Goal: Navigation & Orientation: Find specific page/section

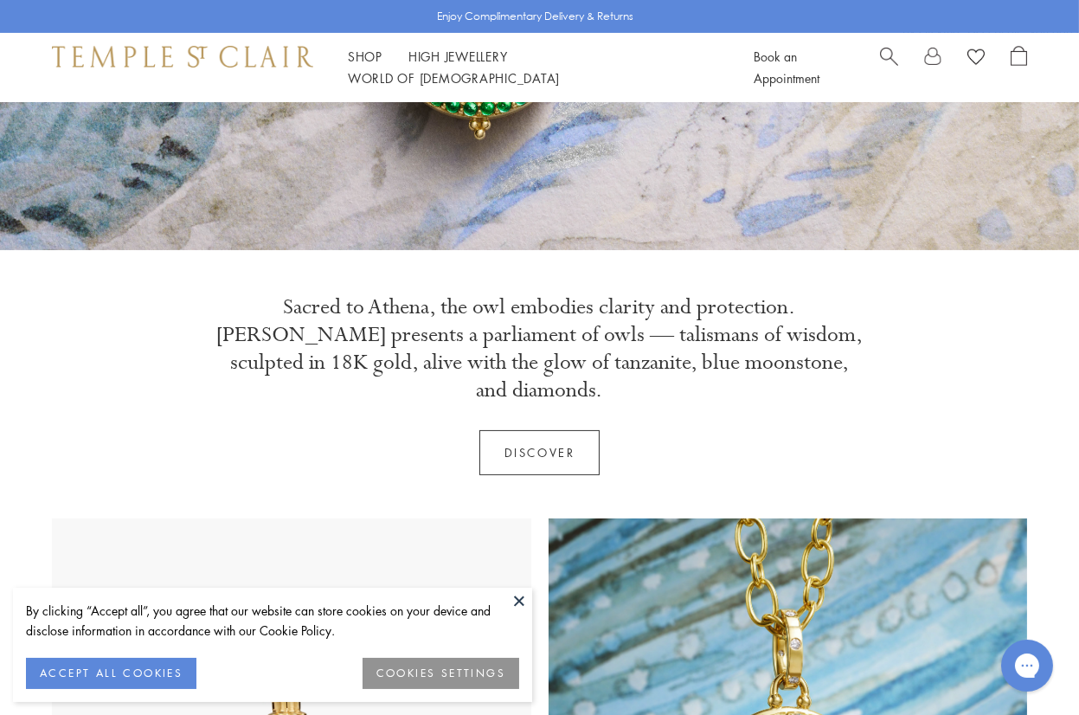
scroll to position [433, 0]
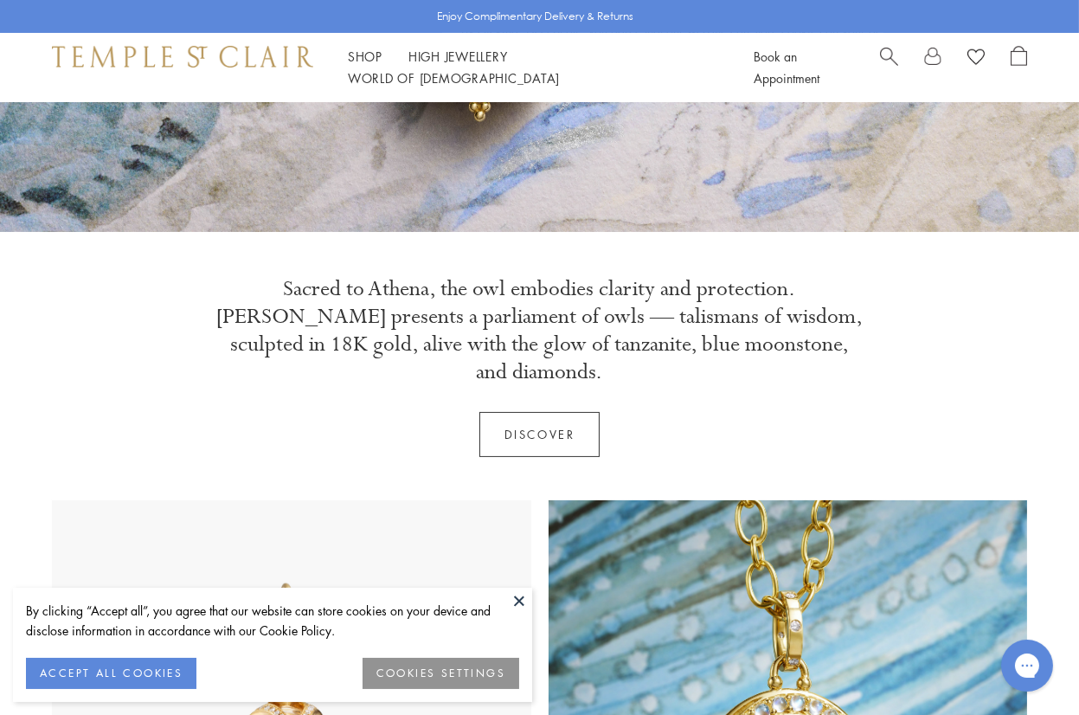
click at [514, 596] on button at bounding box center [519, 601] width 26 height 26
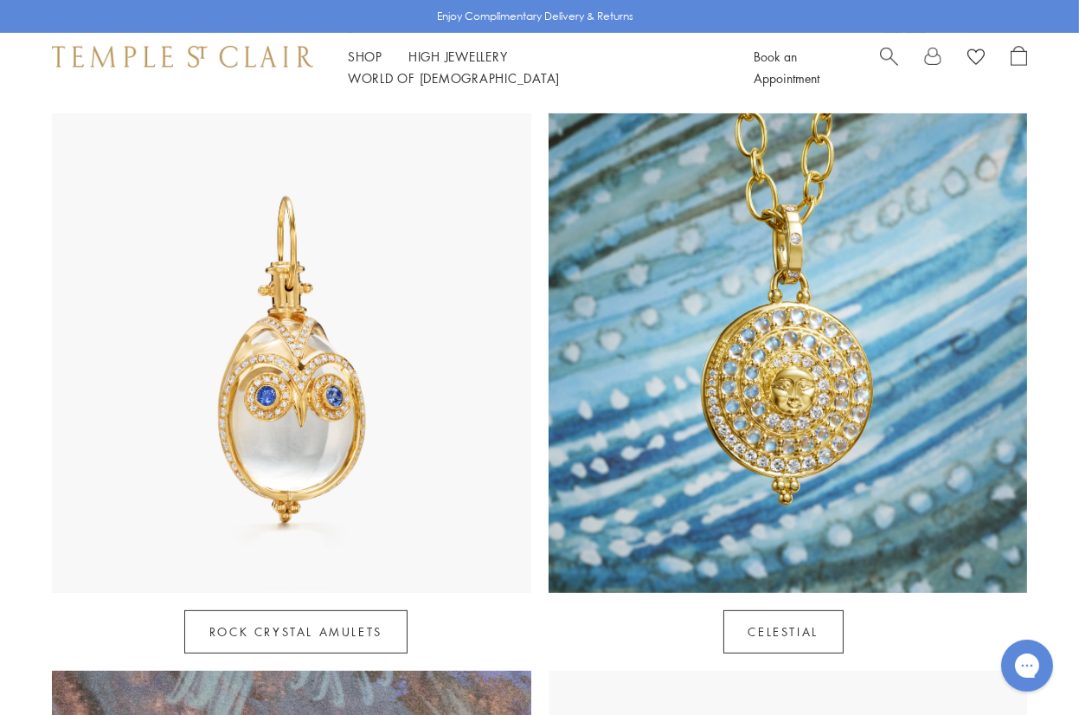
scroll to position [865, 0]
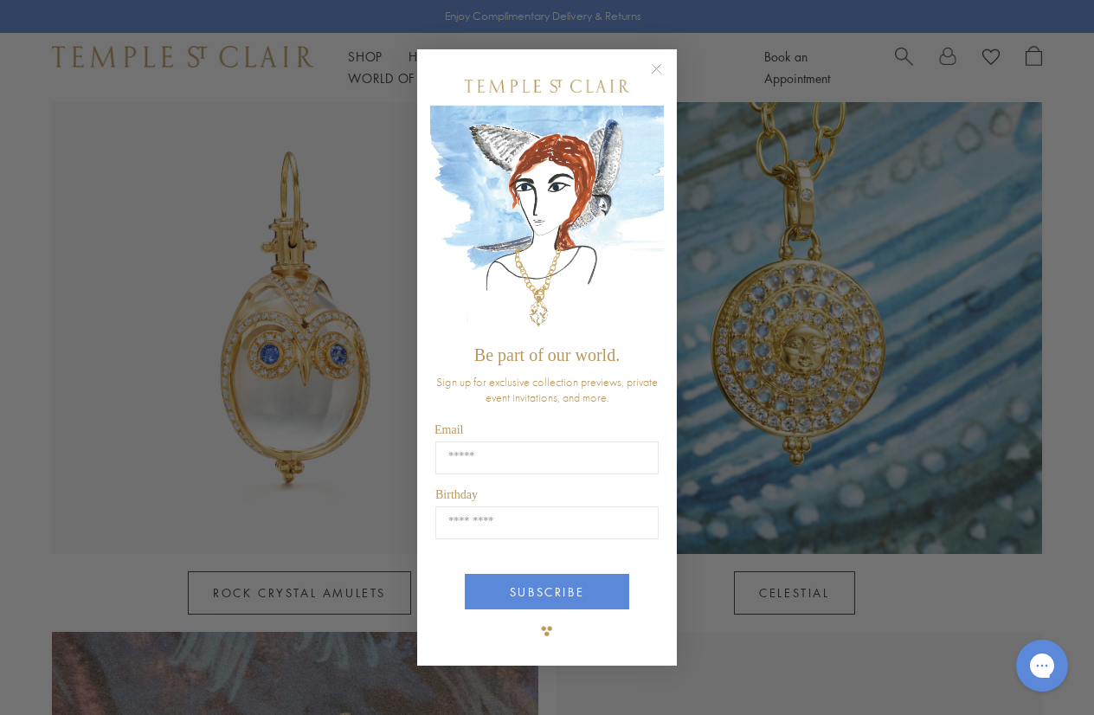
click at [653, 62] on circle "Close dialog" at bounding box center [656, 69] width 21 height 21
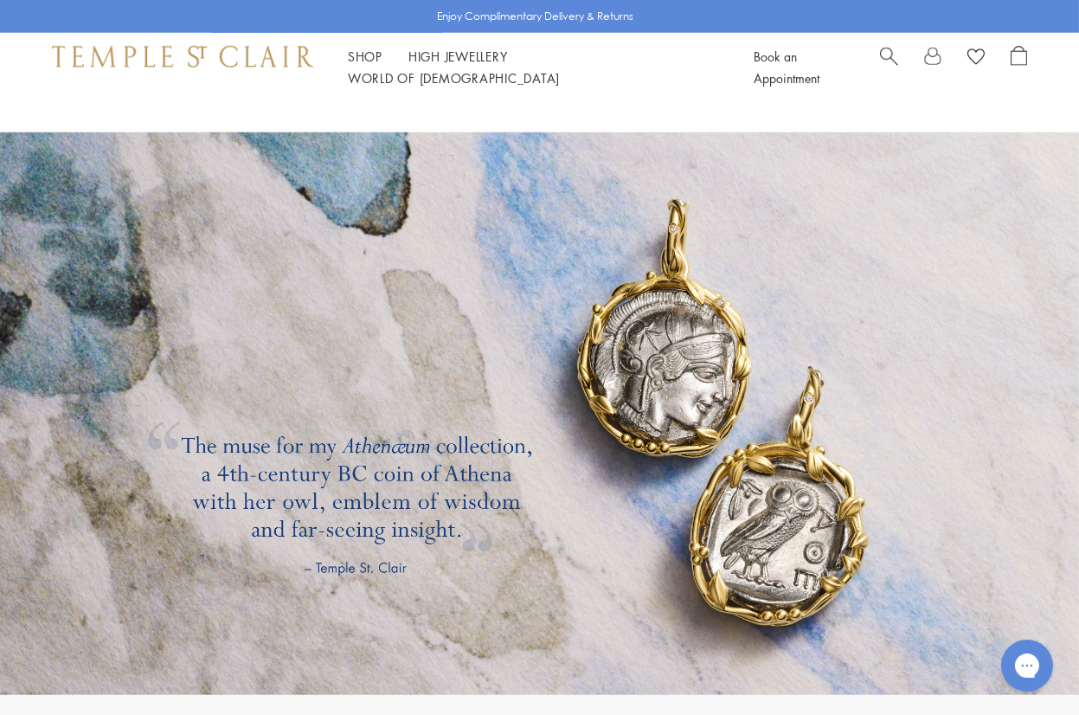
scroll to position [2477, 0]
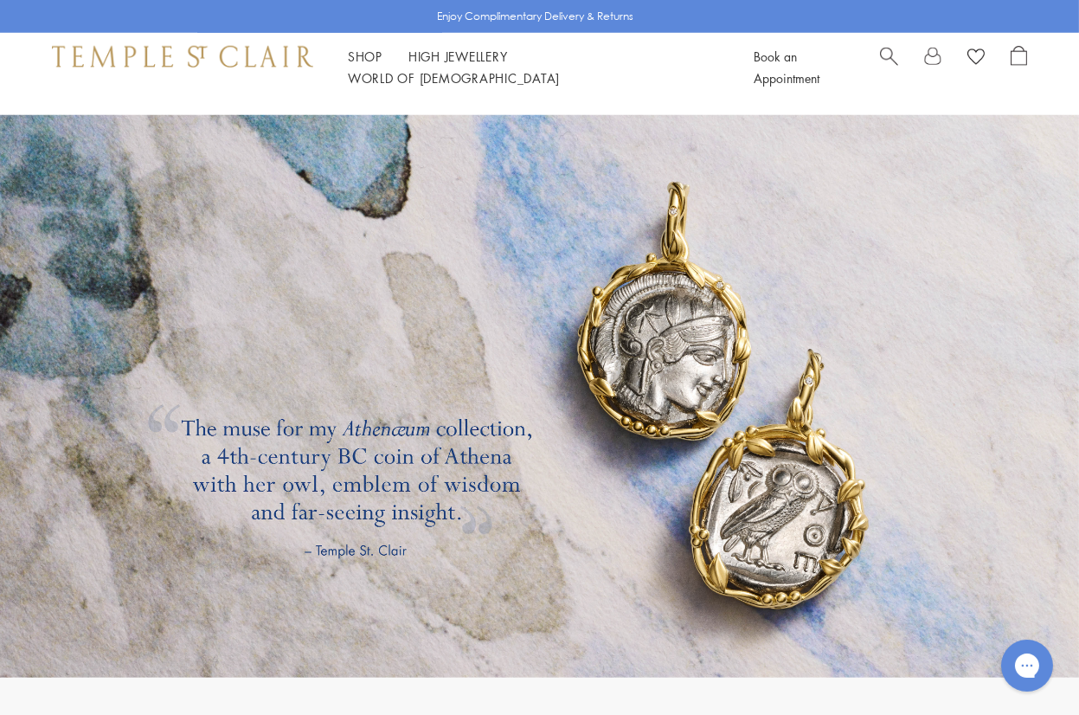
click at [668, 308] on link at bounding box center [539, 396] width 1079 height 562
